Goal: Information Seeking & Learning: Find specific fact

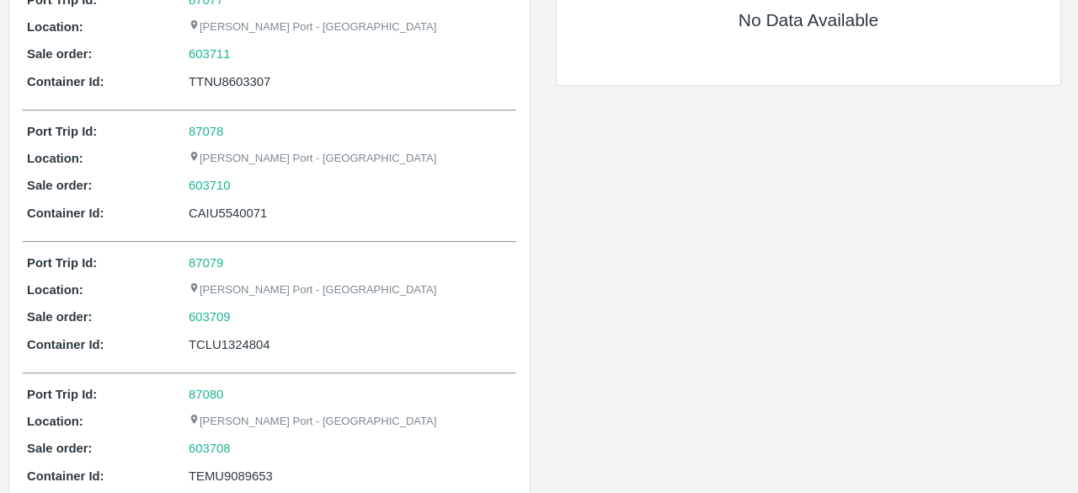
scroll to position [1569, 0]
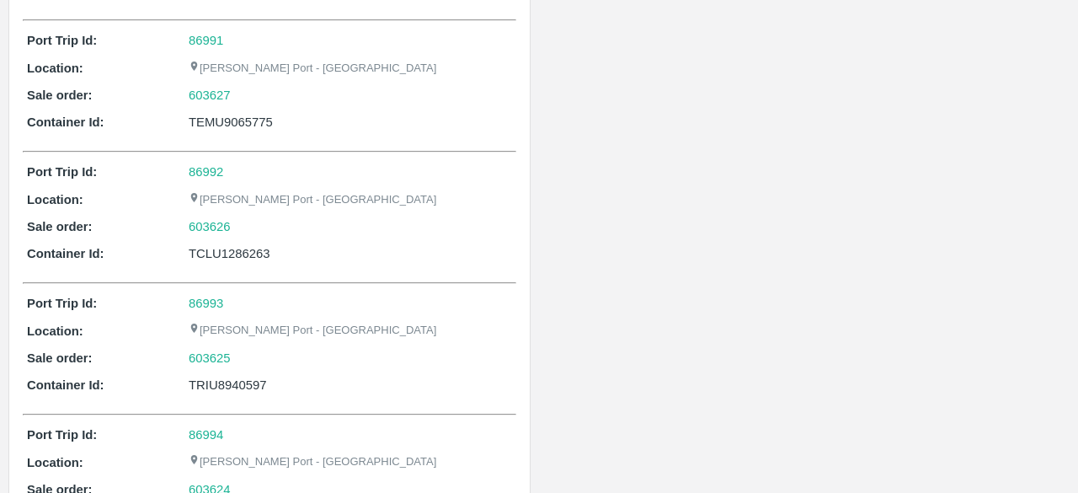
click at [286, 244] on div "TCLU1286263" at bounding box center [350, 253] width 323 height 19
drag, startPoint x: 266, startPoint y: 247, endPoint x: 183, endPoint y: 248, distance: 83.4
click at [183, 248] on div "Container Id: TCLU1286263" at bounding box center [269, 253] width 485 height 19
copy div "TCLU1286263"
